Goal: Navigation & Orientation: Find specific page/section

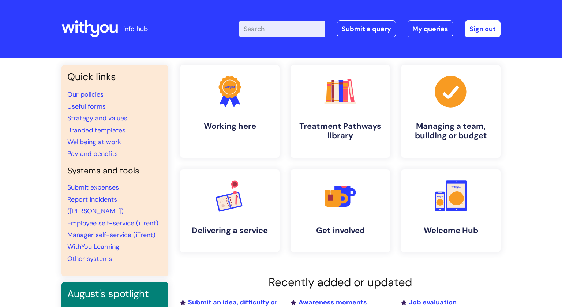
click at [95, 27] on icon at bounding box center [89, 29] width 56 height 18
click at [115, 29] on icon at bounding box center [89, 29] width 56 height 18
click at [105, 30] on icon at bounding box center [89, 29] width 56 height 18
